Goal: Task Accomplishment & Management: Manage account settings

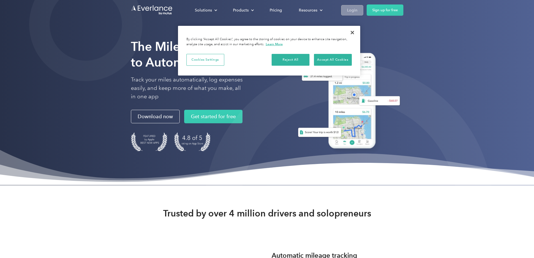
click at [357, 10] on div "Login" at bounding box center [352, 10] width 10 height 7
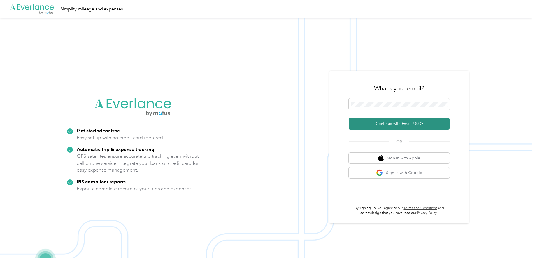
click at [395, 123] on button "Continue with Email / SSO" at bounding box center [399, 124] width 101 height 12
